Goal: Find contact information: Find contact information

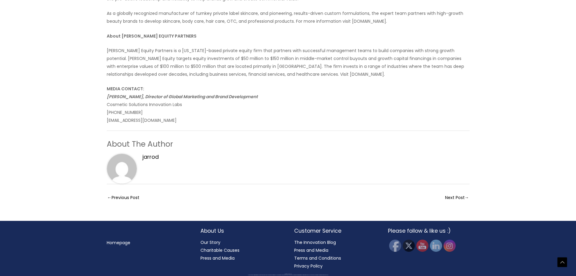
scroll to position [556, 0]
click at [149, 157] on h4 "jarrod" at bounding box center [150, 156] width 16 height 7
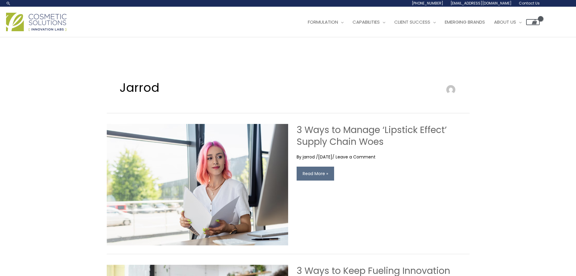
click at [0, 0] on span "Contact Us" at bounding box center [0, 0] width 0 height 0
